Goal: Download file/media

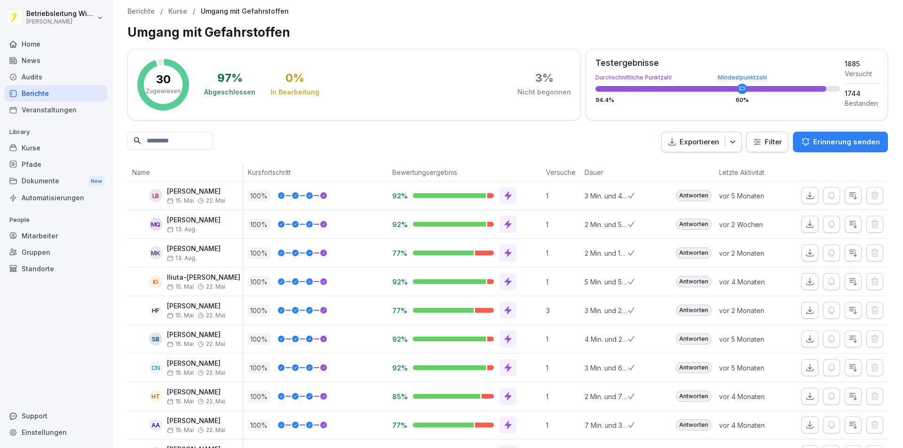
click at [46, 61] on div "News" at bounding box center [56, 60] width 103 height 16
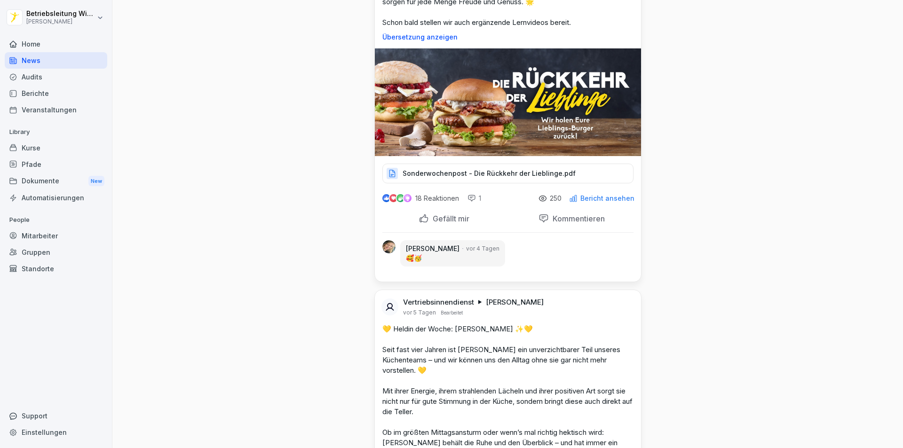
scroll to position [2634, 0]
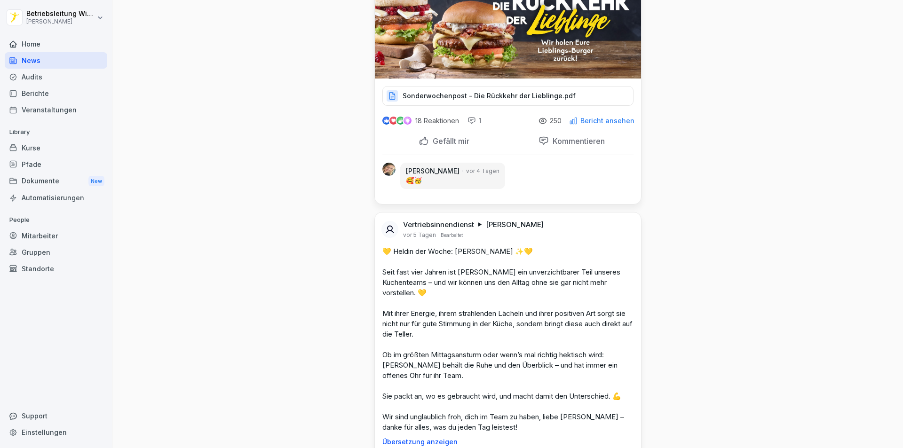
click at [462, 91] on p "Sonderwochenpost - Die Rückkehr der Lieblinge.pdf" at bounding box center [489, 95] width 173 height 9
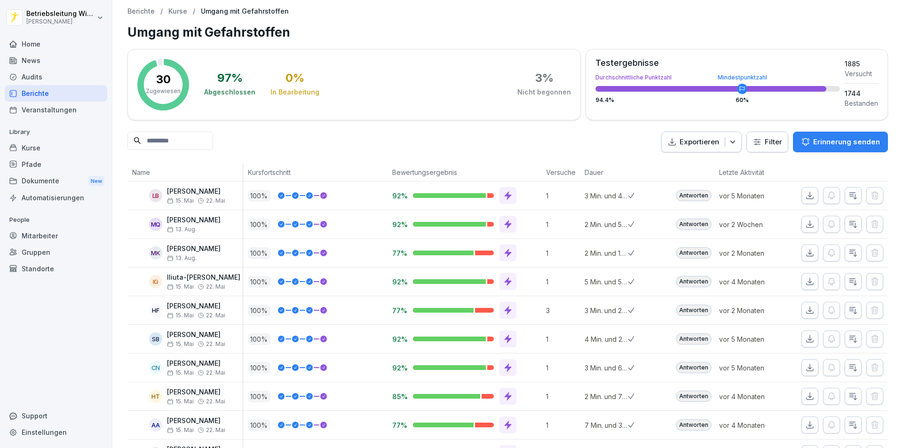
click at [51, 63] on div "News" at bounding box center [56, 60] width 103 height 16
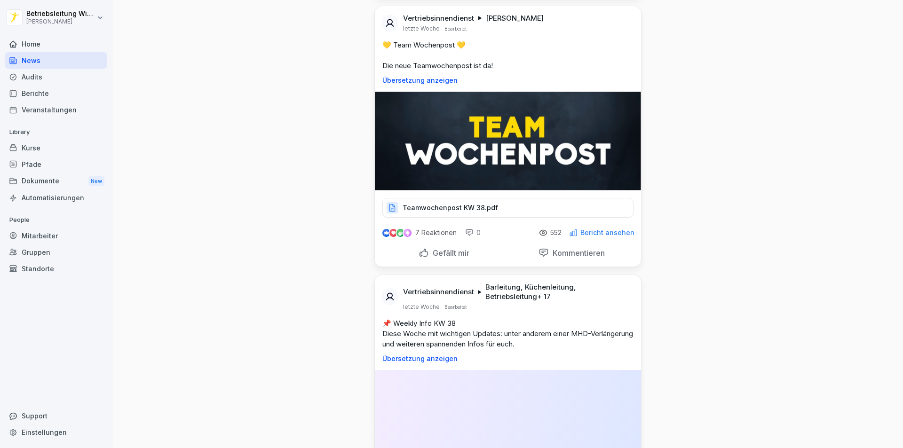
scroll to position [3910, 0]
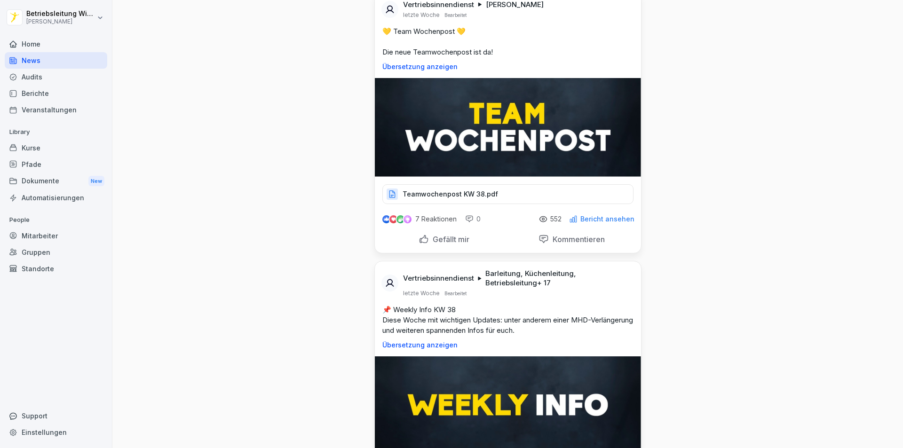
click at [450, 199] on p "Teamwochenpost KW 38.pdf" at bounding box center [450, 194] width 95 height 9
